Goal: Transaction & Acquisition: Purchase product/service

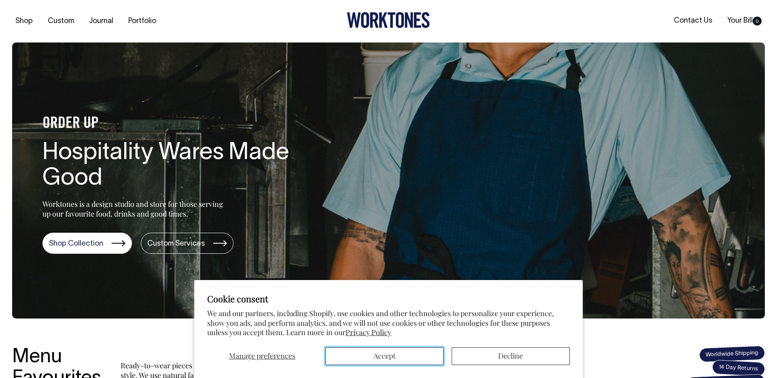
click at [385, 362] on button "Accept" at bounding box center [384, 356] width 118 height 18
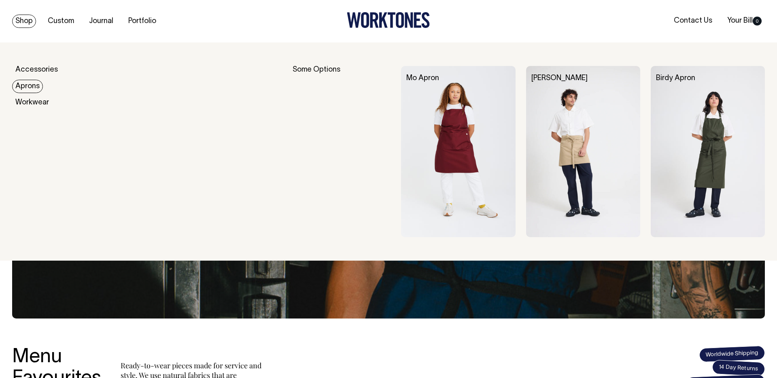
click at [30, 88] on link "Aprons" at bounding box center [27, 86] width 31 height 13
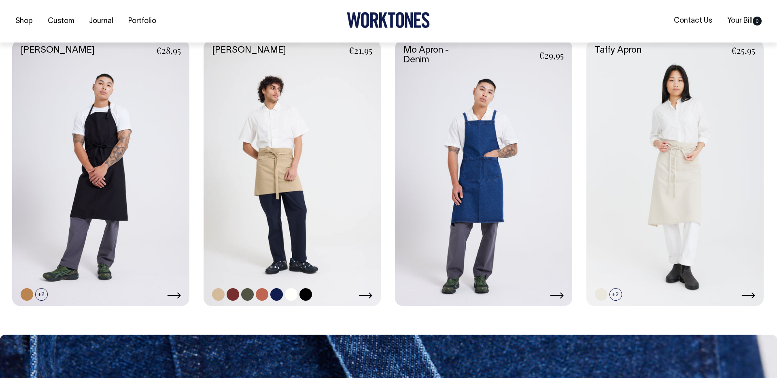
click at [299, 155] on link at bounding box center [292, 173] width 177 height 266
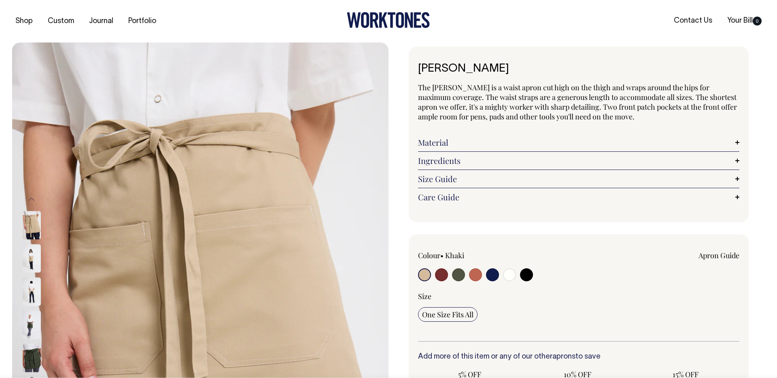
click at [493, 278] on input "radio" at bounding box center [492, 274] width 13 height 13
radio input "true"
select select "Dark Navy"
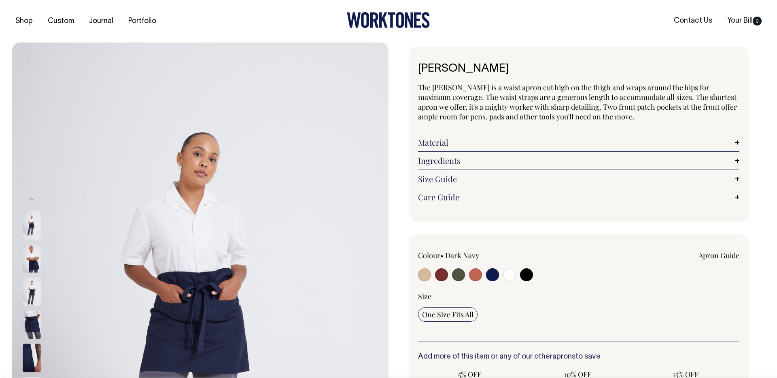
click at [477, 278] on input "radio" at bounding box center [475, 274] width 13 height 13
radio input "true"
select select "Rust"
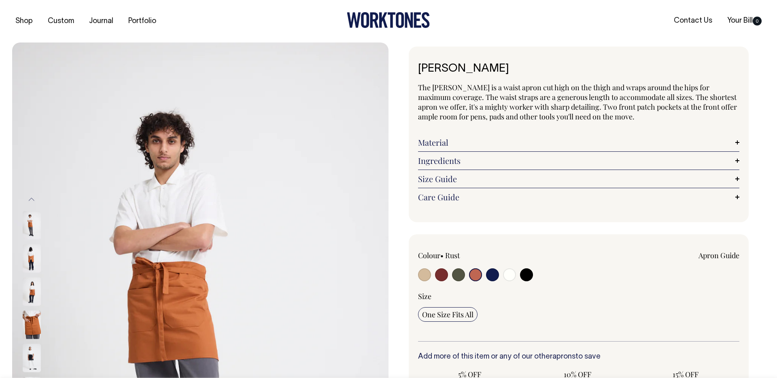
click at [461, 277] on input "radio" at bounding box center [458, 274] width 13 height 13
radio input "true"
select select "Olive"
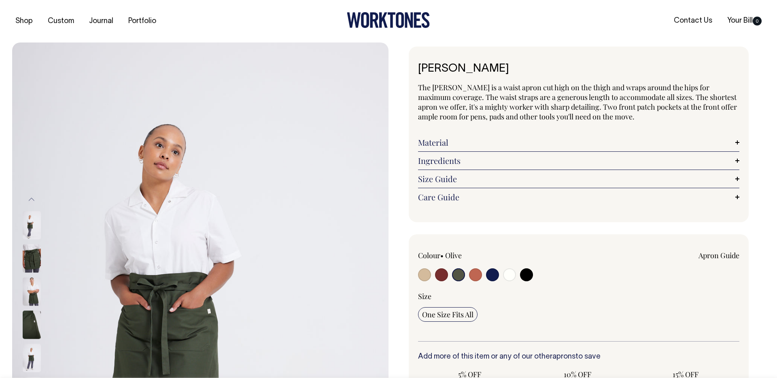
click at [445, 277] on input "radio" at bounding box center [441, 274] width 13 height 13
radio input "true"
select select "Burgundy"
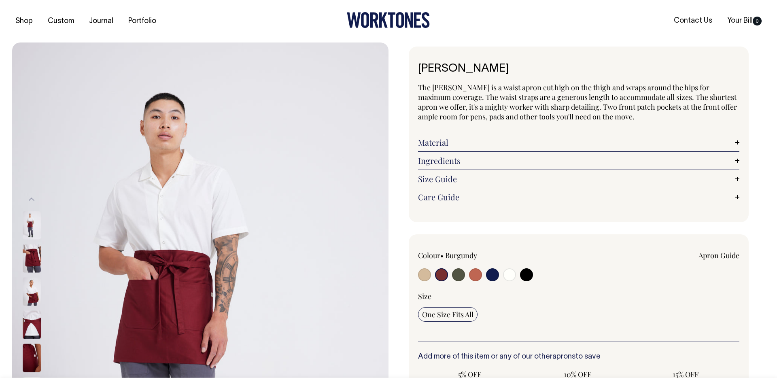
click at [426, 277] on input "radio" at bounding box center [424, 274] width 13 height 13
radio input "true"
select select "Khaki"
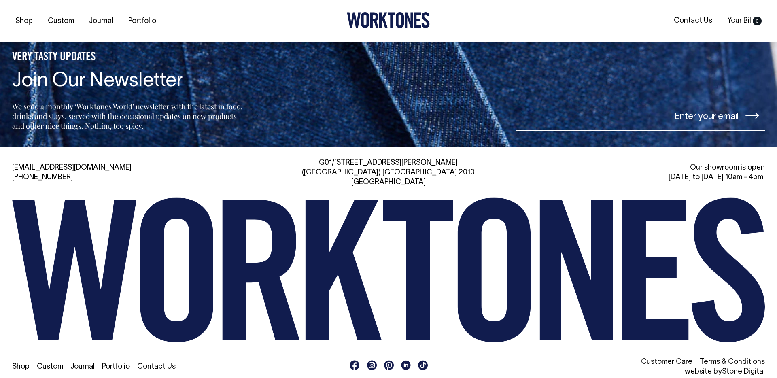
scroll to position [854, 0]
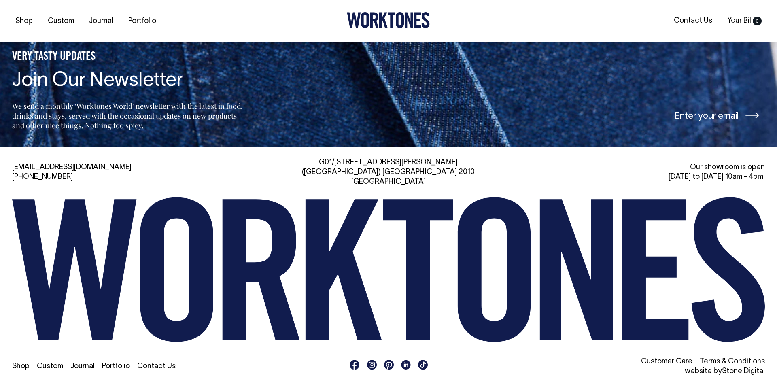
click at [358, 360] on icon at bounding box center [355, 365] width 10 height 10
